Goal: Task Accomplishment & Management: Manage account settings

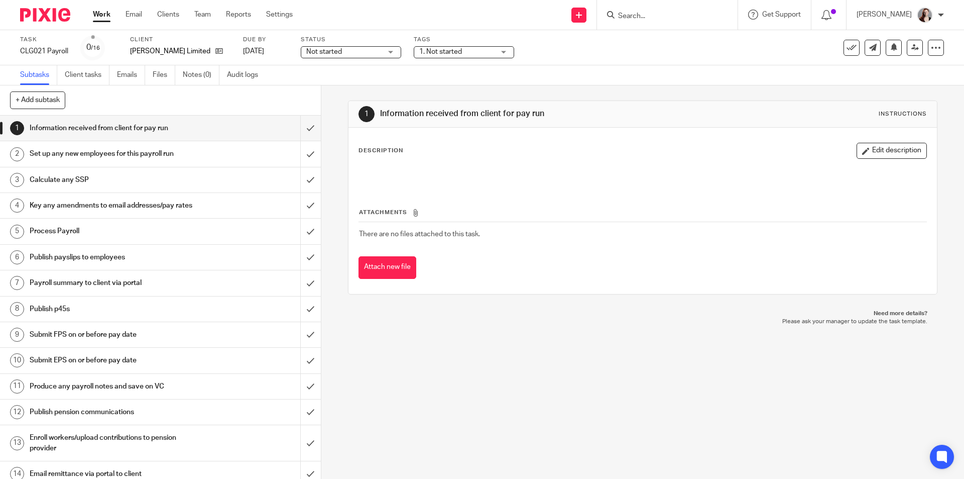
click at [371, 49] on span "Not started" at bounding box center [343, 52] width 75 height 11
click at [366, 81] on li "In progress" at bounding box center [351, 88] width 99 height 21
click at [443, 56] on span "1. Not started" at bounding box center [456, 52] width 75 height 11
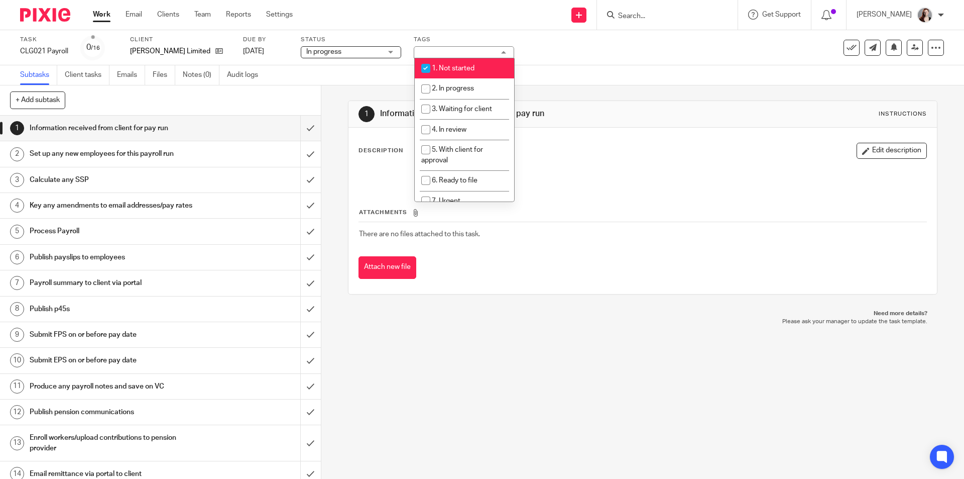
click at [443, 67] on span "1. Not started" at bounding box center [453, 68] width 43 height 7
checkbox input "false"
click at [443, 81] on li "2. In progress" at bounding box center [464, 88] width 99 height 21
checkbox input "true"
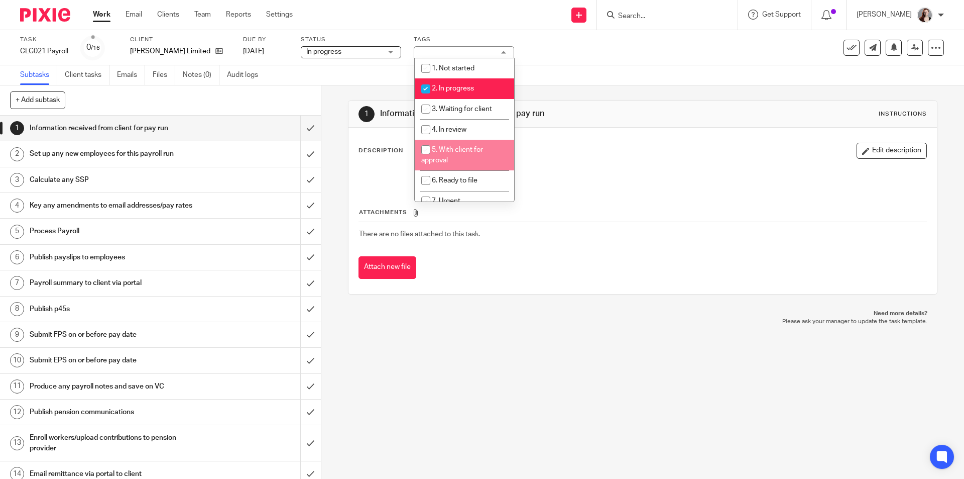
click at [354, 368] on div "1 Information received from client for pay run Instructions Description Edit de…" at bounding box center [642, 281] width 643 height 393
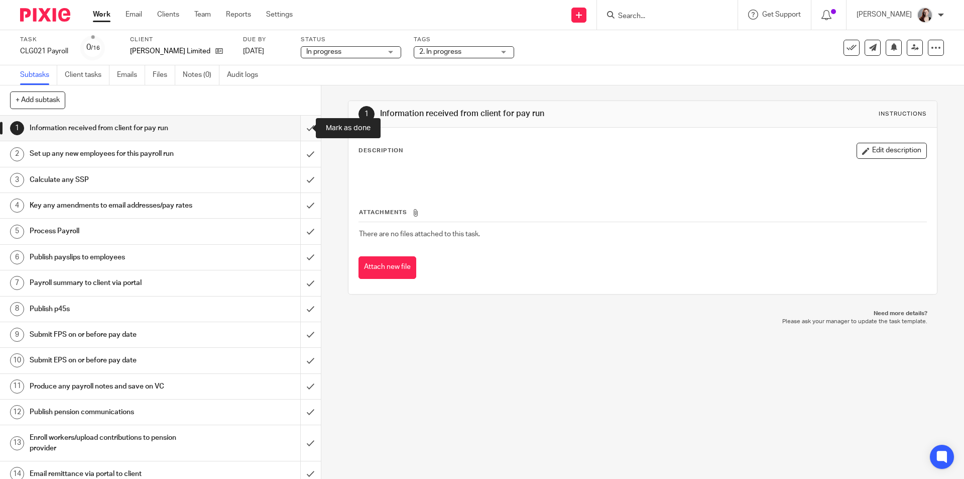
click at [301, 129] on input "submit" at bounding box center [160, 128] width 321 height 25
click at [304, 148] on input "submit" at bounding box center [160, 153] width 321 height 25
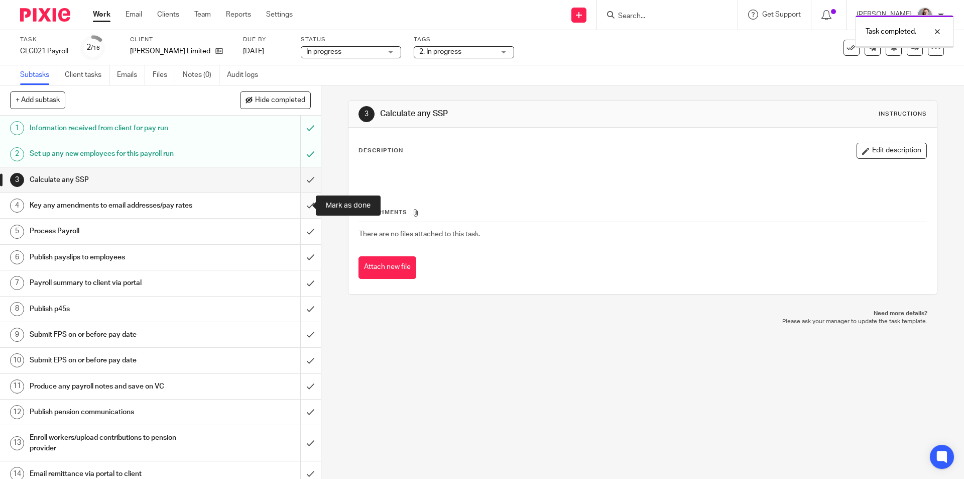
click at [298, 203] on input "submit" at bounding box center [160, 205] width 321 height 25
click at [298, 181] on input "submit" at bounding box center [160, 179] width 321 height 25
click at [298, 231] on input "submit" at bounding box center [160, 231] width 321 height 25
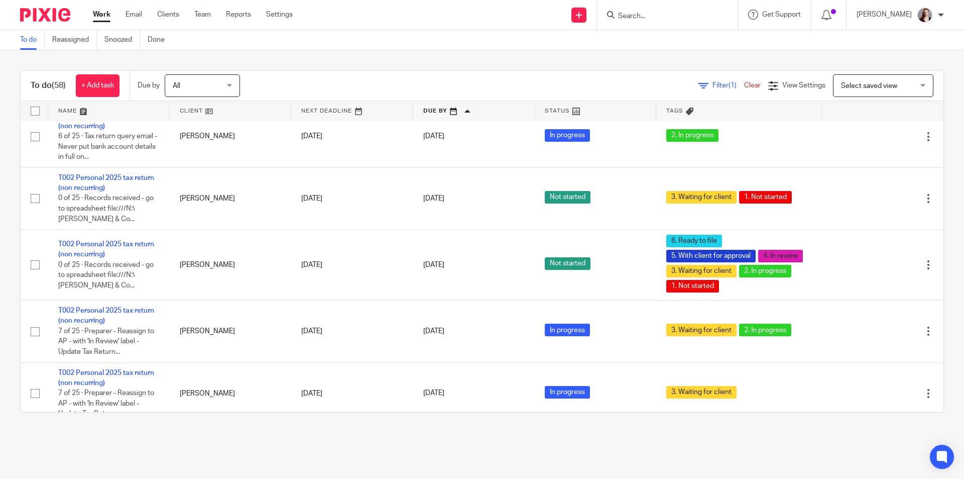
scroll to position [2596, 0]
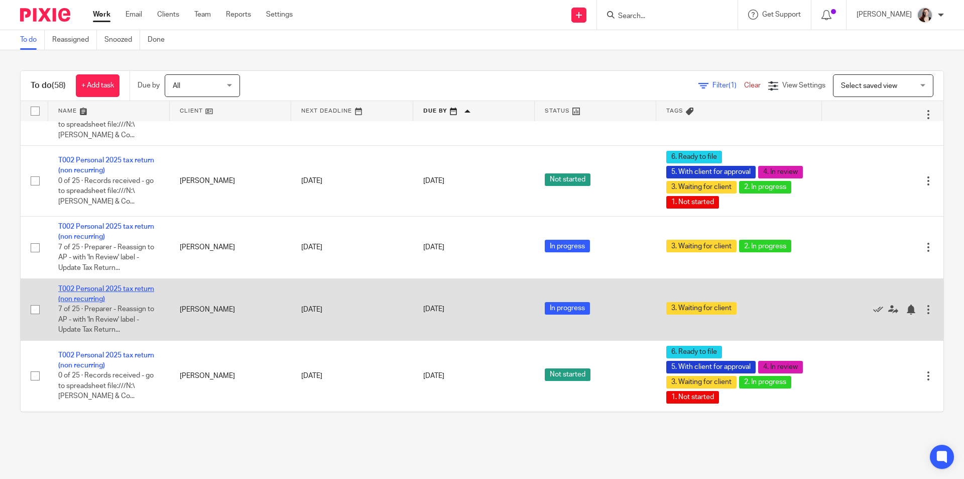
click at [139, 300] on link "T002 Personal 2025 tax return (non recurring)" at bounding box center [106, 293] width 96 height 17
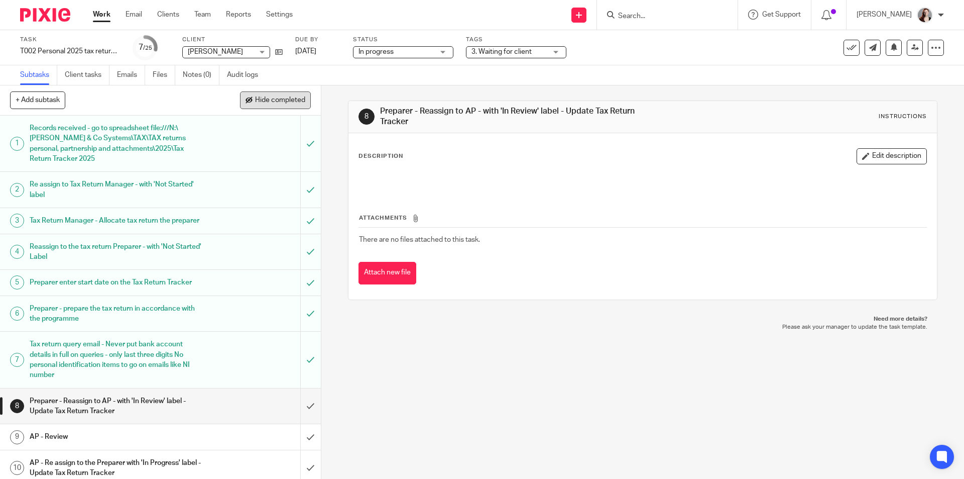
click at [280, 104] on button "Hide completed" at bounding box center [275, 99] width 71 height 17
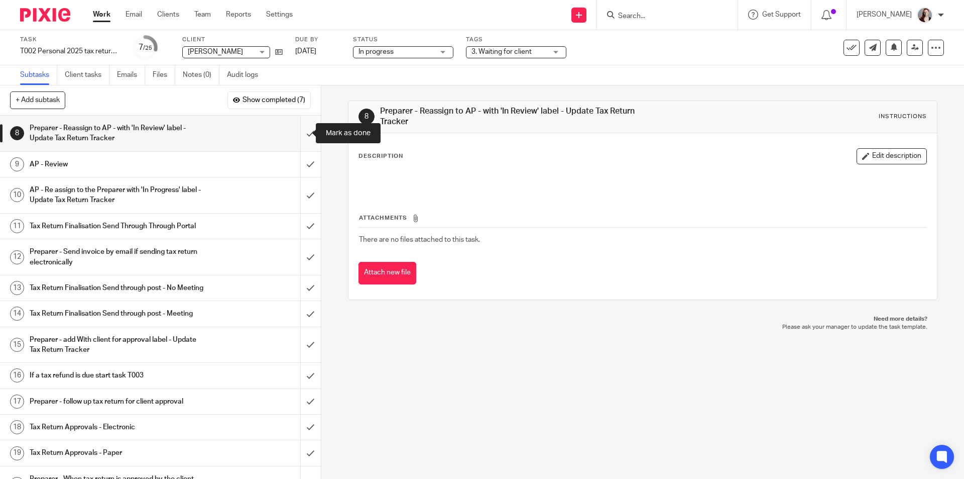
click at [301, 140] on input "submit" at bounding box center [160, 134] width 321 height 36
click at [497, 54] on span "3. Waiting for client" at bounding box center [502, 51] width 60 height 7
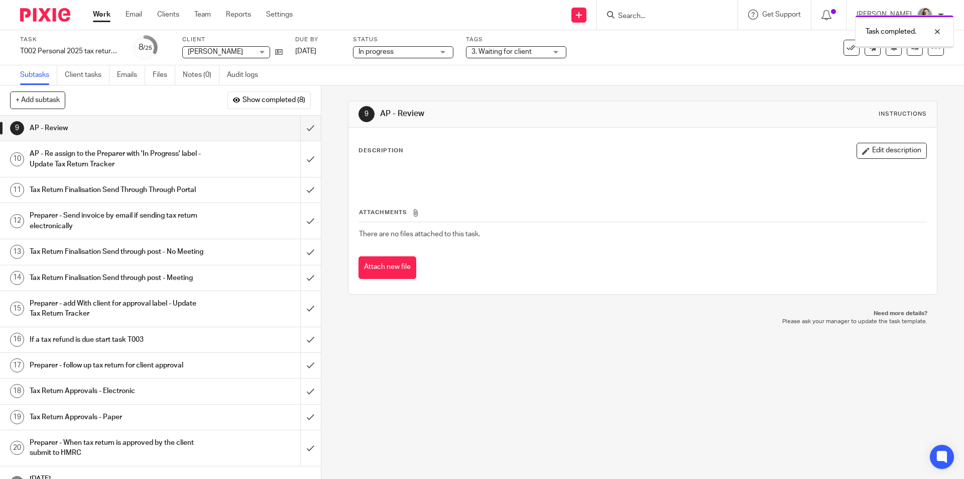
click at [509, 52] on span "3. Waiting for client" at bounding box center [502, 51] width 60 height 7
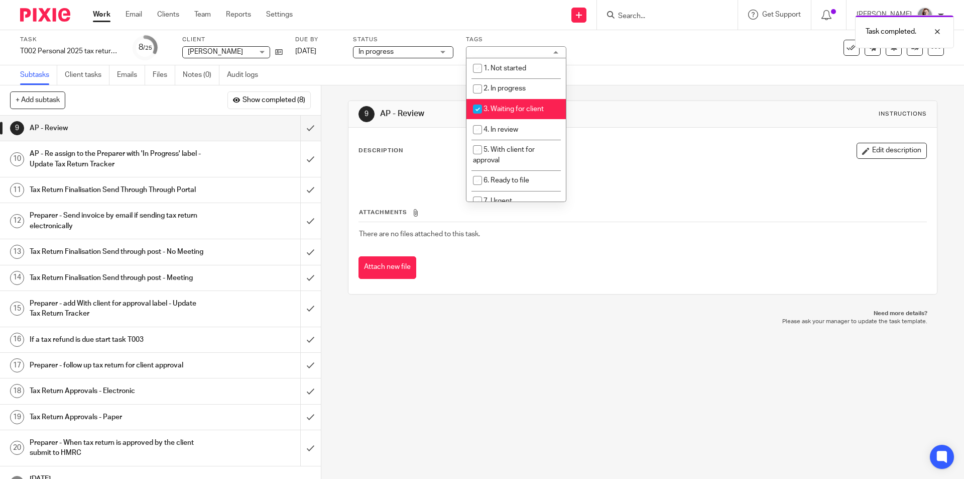
click at [511, 107] on span "3. Waiting for client" at bounding box center [514, 108] width 60 height 7
checkbox input "false"
click at [512, 126] on li "4. In review" at bounding box center [516, 129] width 99 height 21
checkbox input "true"
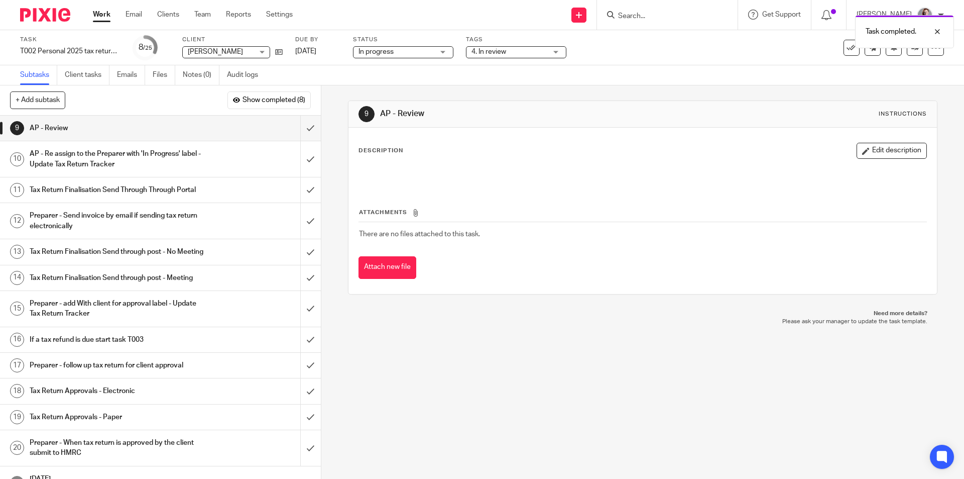
click at [419, 44] on div "Status In progress In progress Not started In progress 2" at bounding box center [403, 48] width 100 height 24
click at [423, 50] on span "In progress" at bounding box center [396, 52] width 75 height 11
click at [409, 86] on li "In progress" at bounding box center [403, 88] width 99 height 21
click at [442, 360] on div "9 AP - Review Instructions Description Edit description Attachments There are n…" at bounding box center [642, 281] width 643 height 393
